Goal: Download file/media

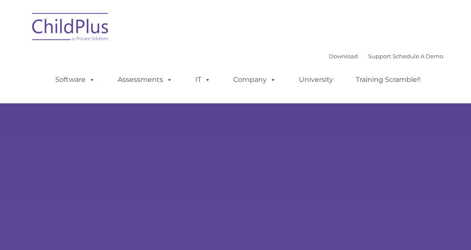
type input ""
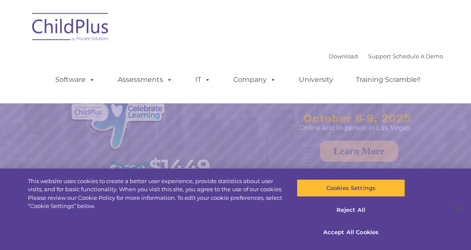
select select "MEDIUM"
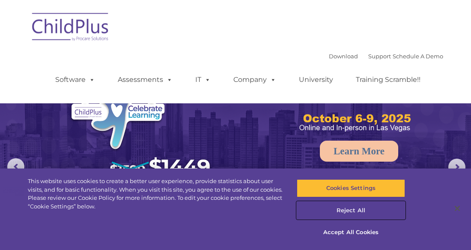
click at [347, 210] on button "Reject All" at bounding box center [351, 210] width 108 height 18
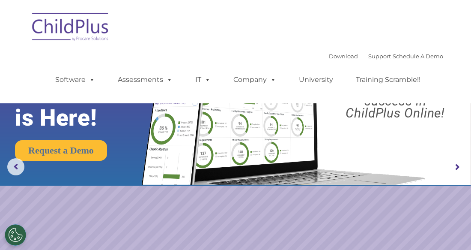
scroll to position [2, 0]
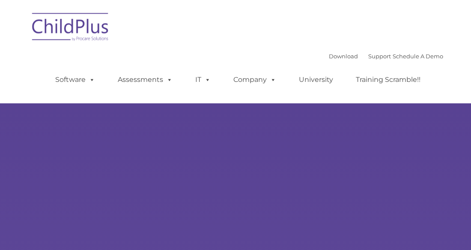
select select "MEDIUM"
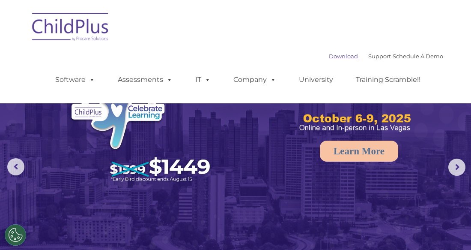
click at [338, 58] on link "Download" at bounding box center [343, 56] width 29 height 7
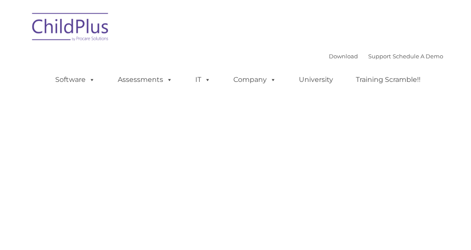
type input ""
